Goal: Task Accomplishment & Management: Manage account settings

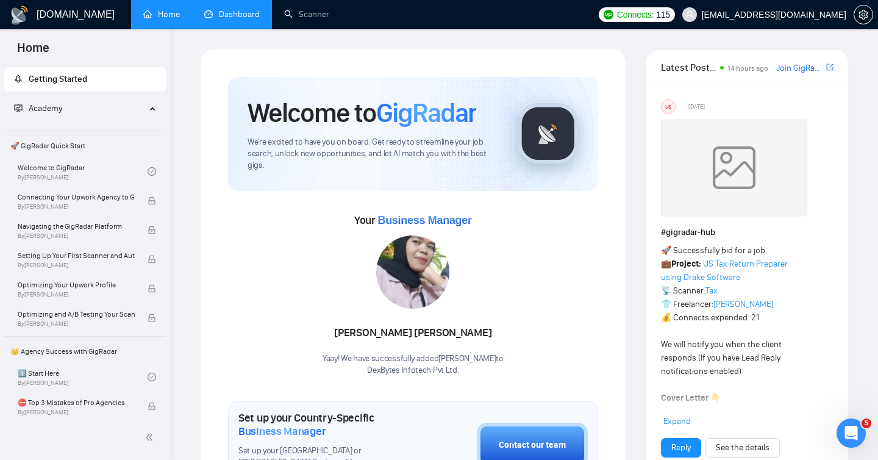
click at [255, 14] on link "Dashboard" at bounding box center [231, 14] width 55 height 10
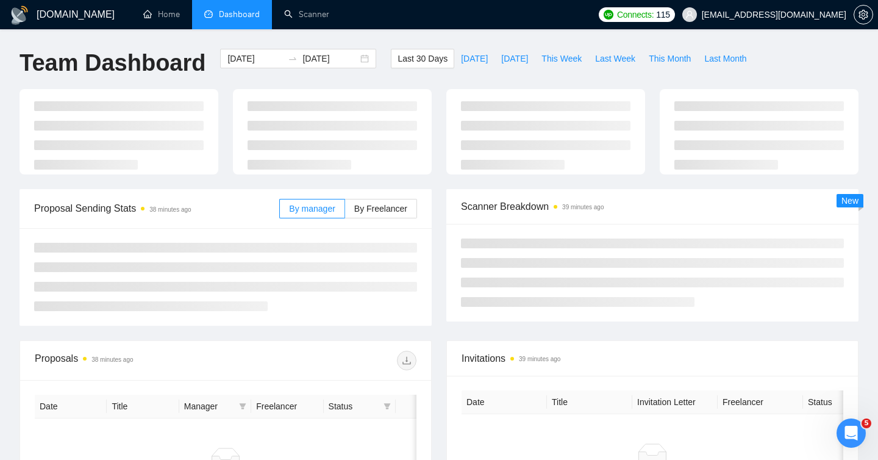
type input "2025-08-18"
type input "2025-09-17"
